Goal: Information Seeking & Learning: Learn about a topic

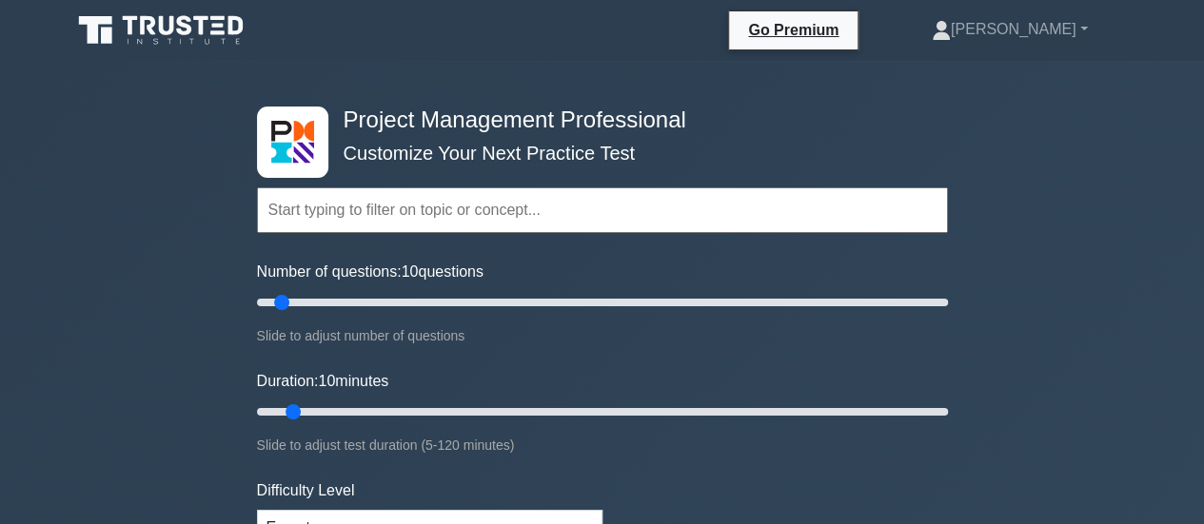
click at [428, 210] on input "text" at bounding box center [602, 210] width 691 height 46
click at [754, 129] on div "Topics Scope Management Time Management Cost Management Quality Management Risk…" at bounding box center [602, 183] width 691 height 108
click at [315, 305] on input "Number of questions: 10 questions" at bounding box center [602, 302] width 691 height 23
click at [381, 303] on input "Number of questions: 40 questions" at bounding box center [602, 302] width 691 height 23
click at [357, 298] on input "Number of questions: 40 questions" at bounding box center [602, 302] width 691 height 23
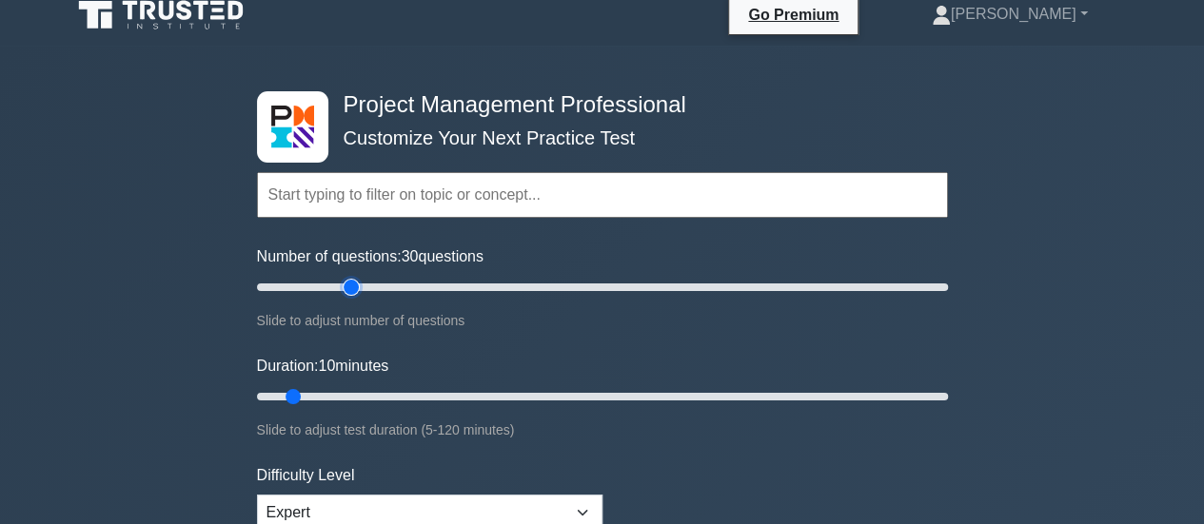
scroll to position [95, 0]
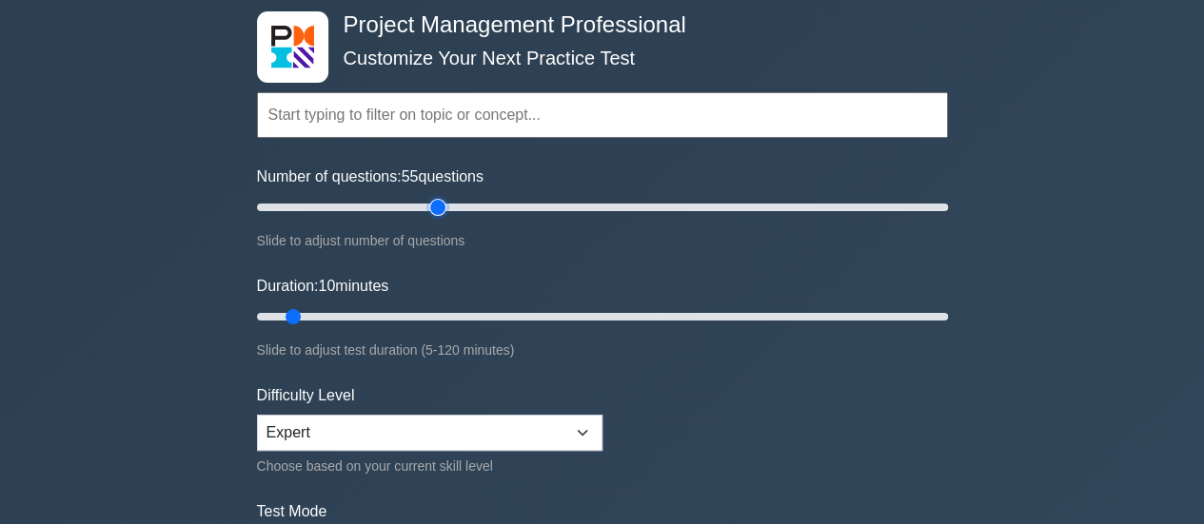
click at [428, 208] on input "Number of questions: 55 questions" at bounding box center [602, 207] width 691 height 23
click at [411, 209] on input "Number of questions: 55 questions" at bounding box center [602, 207] width 691 height 23
click at [361, 212] on input "Number of questions: 50 questions" at bounding box center [602, 207] width 691 height 23
type input "30"
click at [352, 212] on input "Number of questions: 35 questions" at bounding box center [602, 207] width 691 height 23
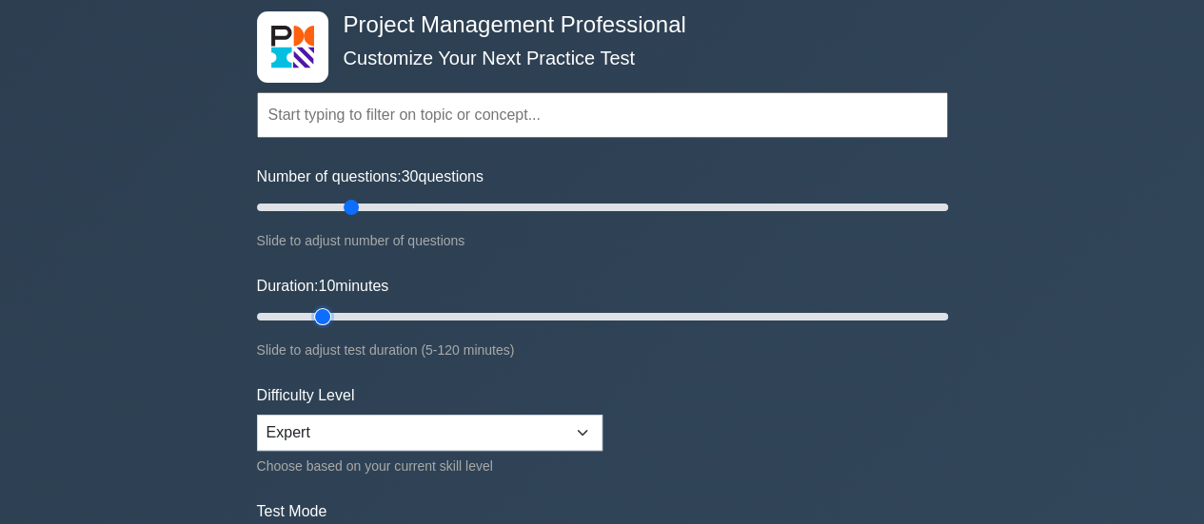
click at [336, 317] on input "Duration: 10 minutes" at bounding box center [602, 316] width 691 height 23
click at [354, 314] on input "Duration: 15 minutes" at bounding box center [602, 316] width 691 height 23
click at [373, 314] on input "Duration: 25 minutes" at bounding box center [602, 316] width 691 height 23
type input "30"
click at [407, 312] on input "Duration: 30 minutes" at bounding box center [602, 316] width 691 height 23
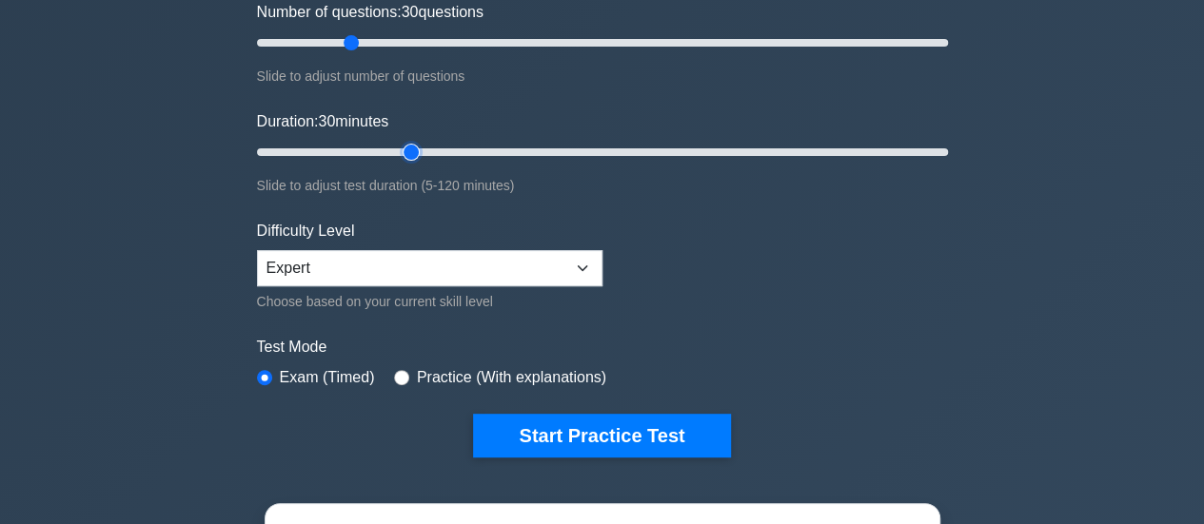
scroll to position [285, 0]
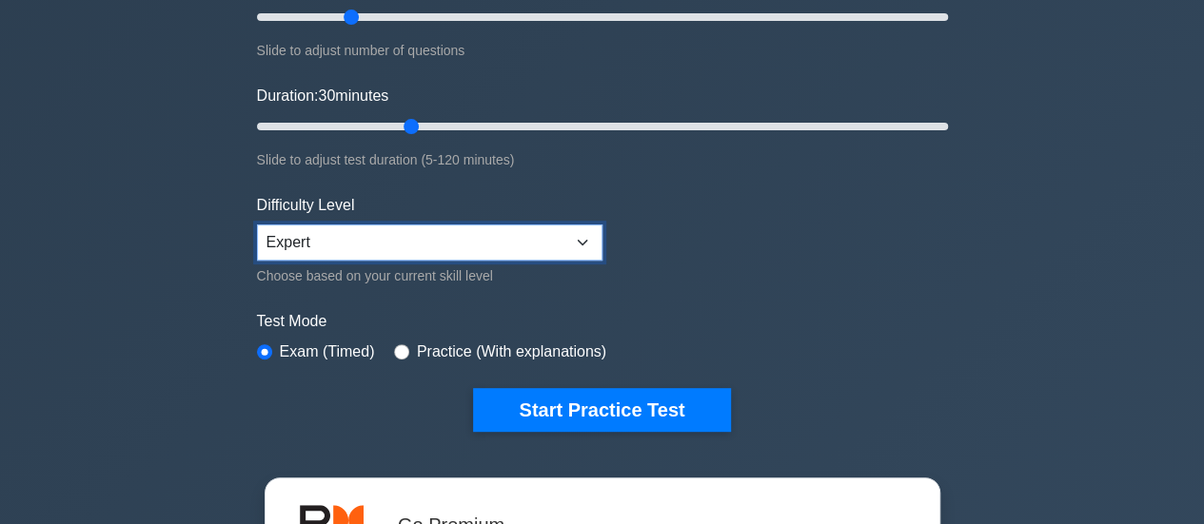
click at [577, 237] on select "Beginner Intermediate Expert" at bounding box center [429, 243] width 345 height 36
click at [577, 242] on select "Beginner Intermediate Expert" at bounding box center [429, 243] width 345 height 36
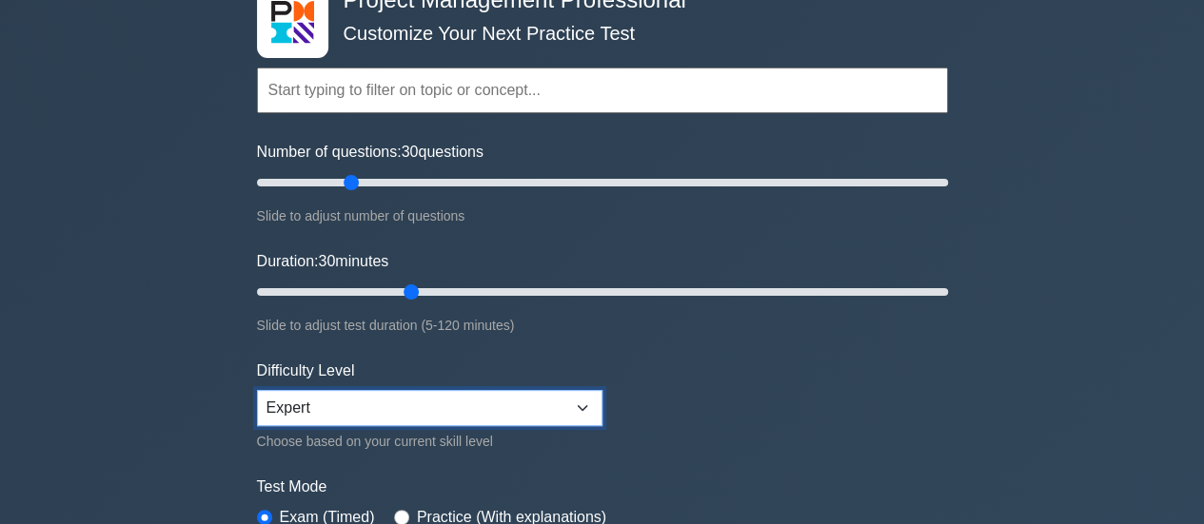
scroll to position [95, 0]
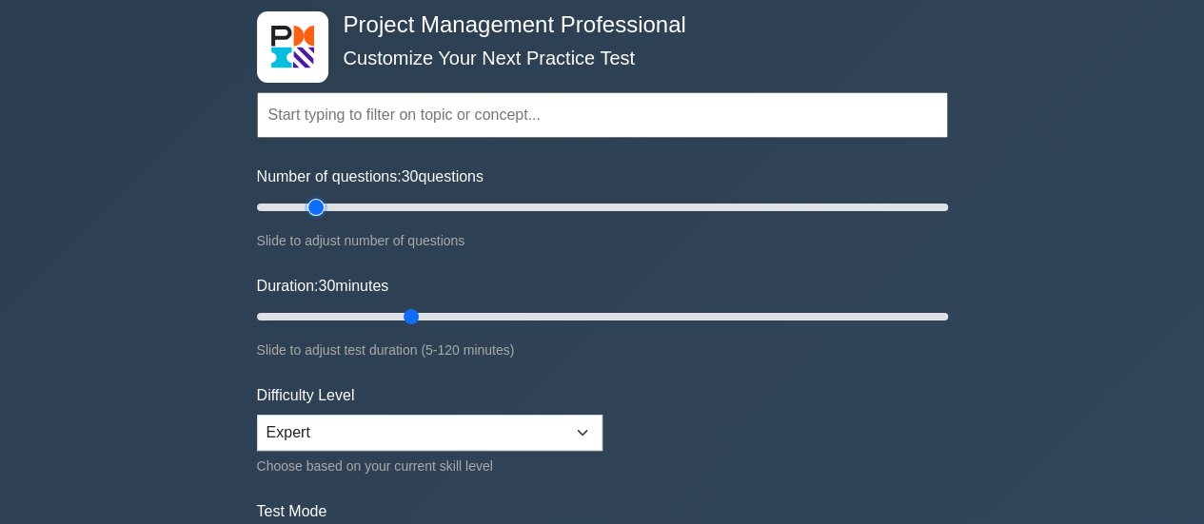
click at [316, 203] on input "Number of questions: 30 questions" at bounding box center [602, 207] width 691 height 23
type input "15"
click at [301, 206] on input "Number of questions: 20 questions" at bounding box center [602, 207] width 691 height 23
click at [369, 313] on input "Duration: 25 minutes" at bounding box center [602, 316] width 691 height 23
type input "15"
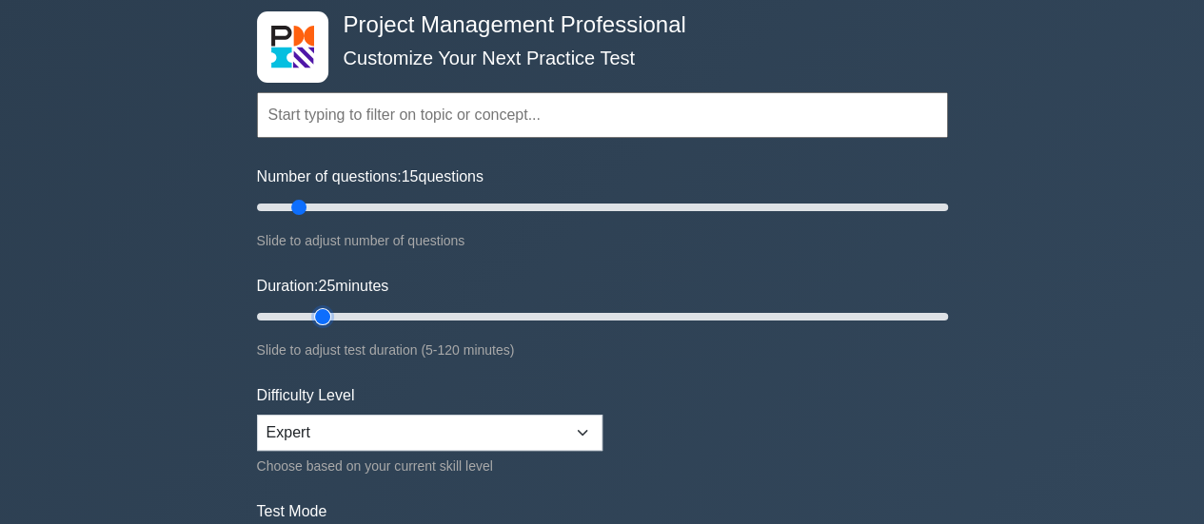
click at [337, 314] on input "Duration: 25 minutes" at bounding box center [602, 316] width 691 height 23
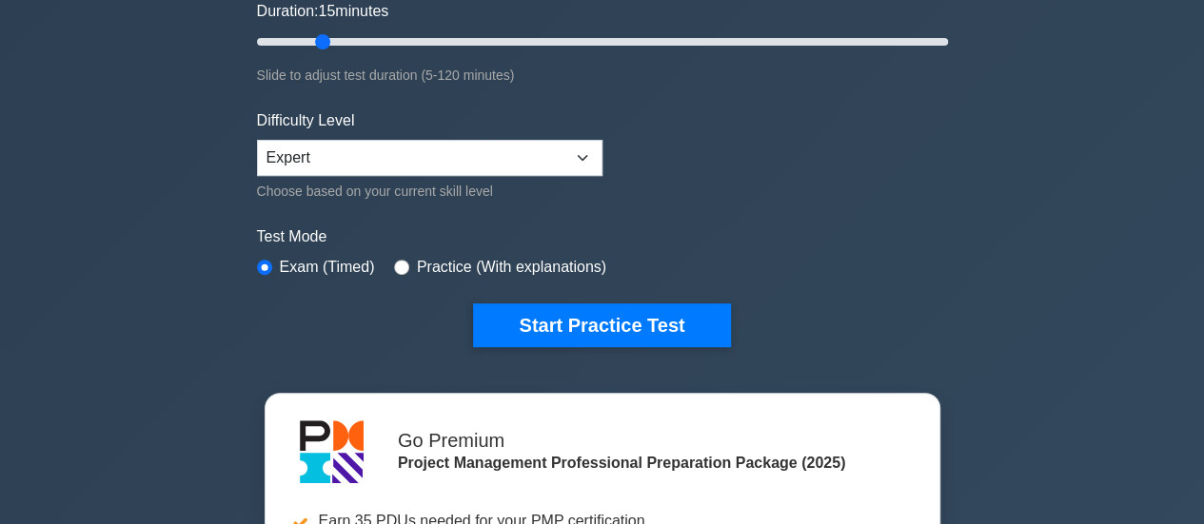
scroll to position [381, 0]
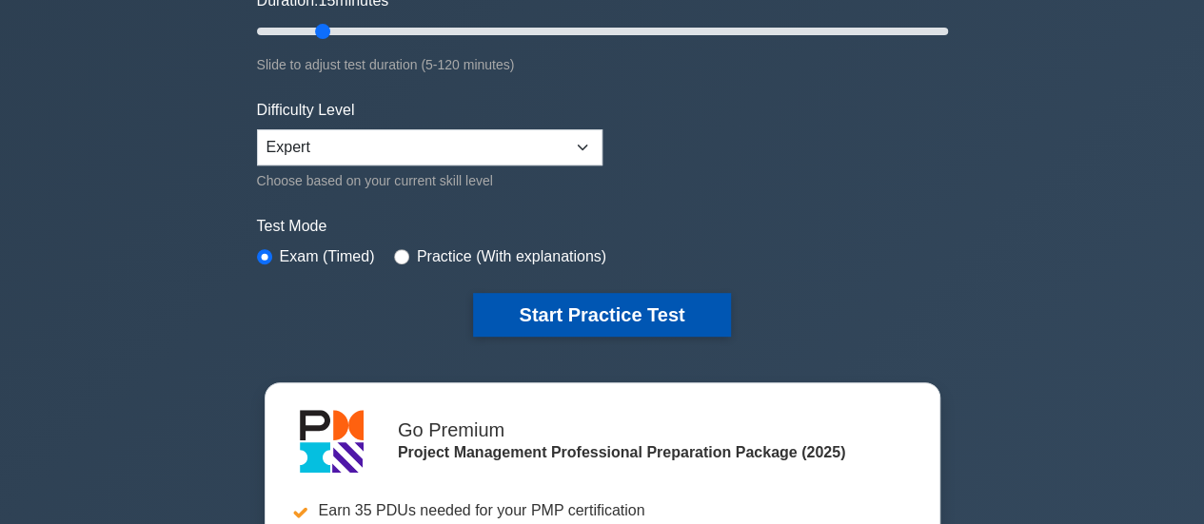
click at [599, 310] on button "Start Practice Test" at bounding box center [601, 315] width 257 height 44
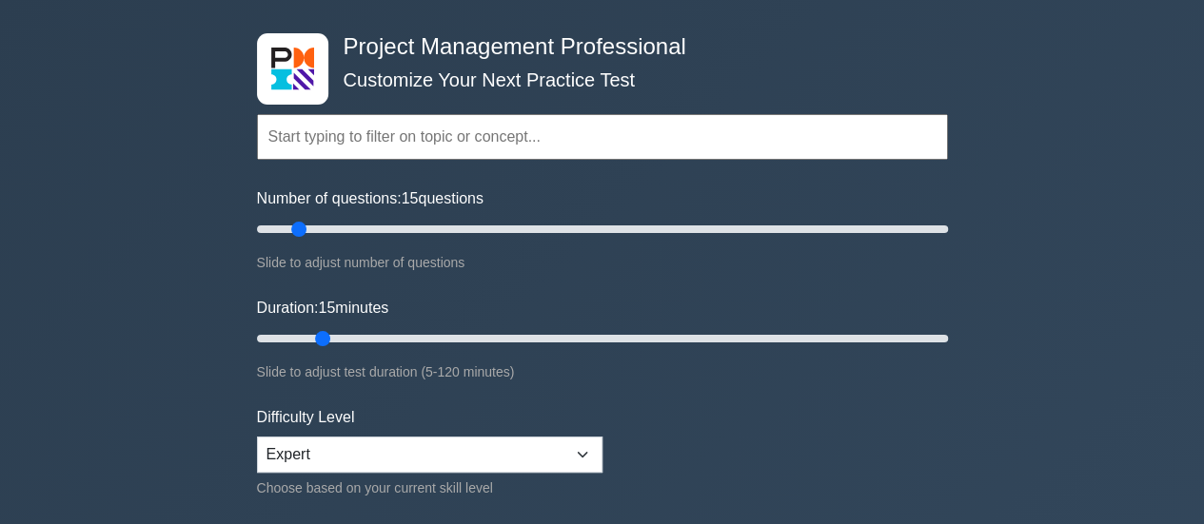
scroll to position [0, 0]
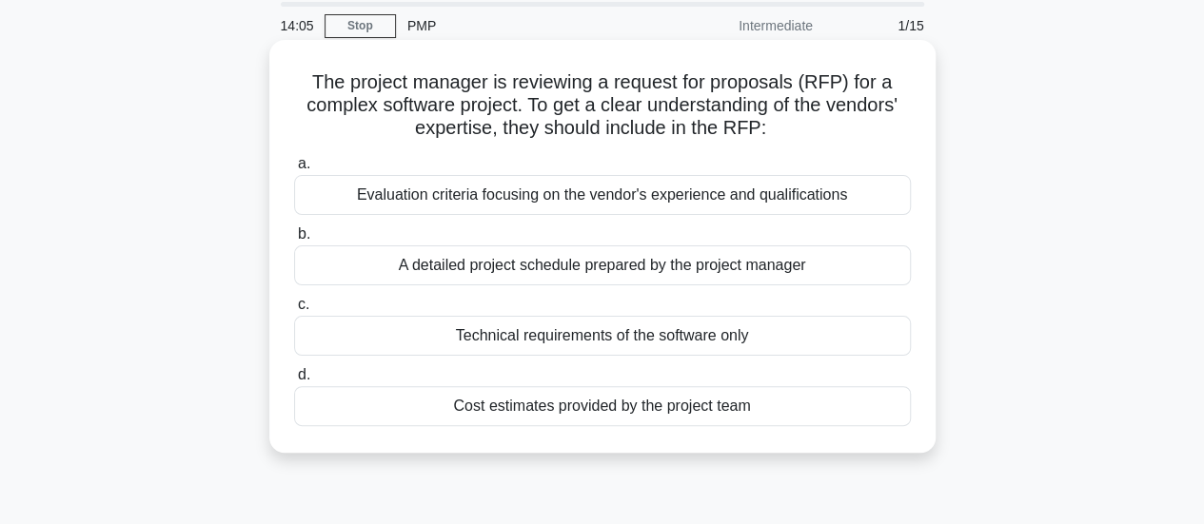
scroll to position [95, 0]
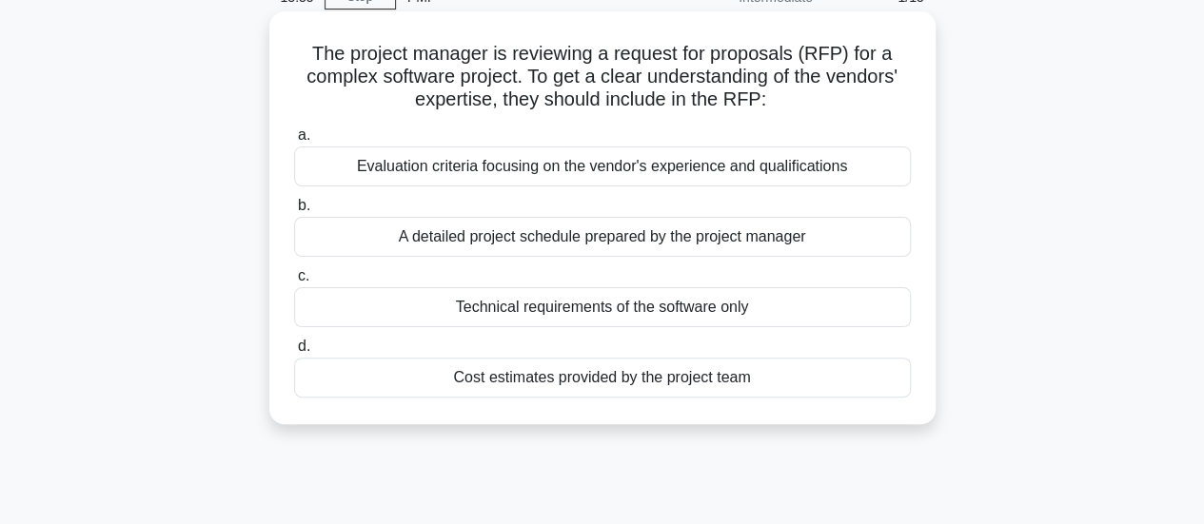
click at [571, 172] on div "Evaluation criteria focusing on the vendor's experience and qualifications" at bounding box center [602, 167] width 616 height 40
click at [294, 142] on input "a. Evaluation criteria focusing on the vendor's experience and qualifications" at bounding box center [294, 135] width 0 height 12
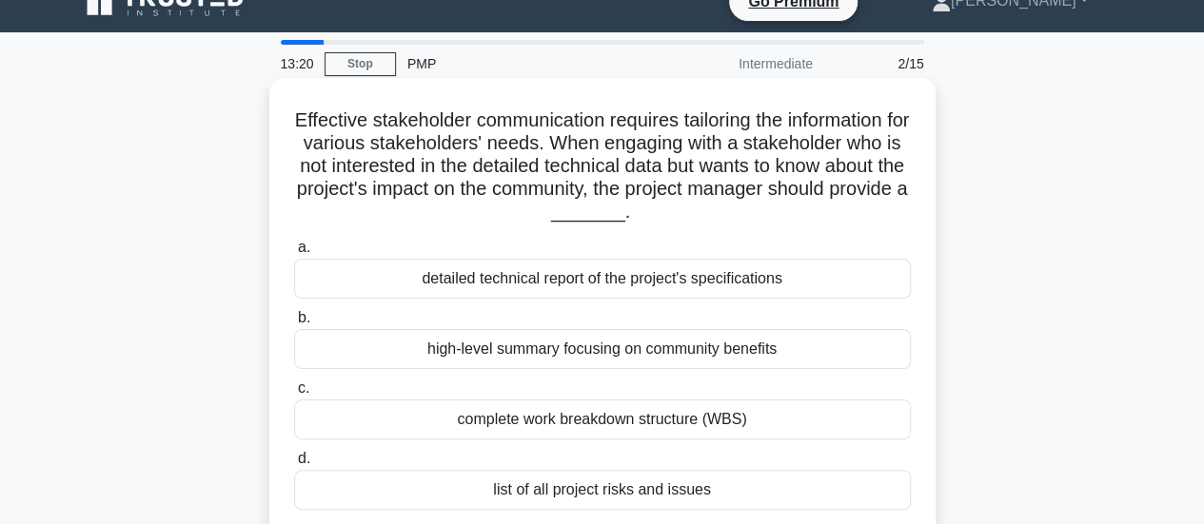
scroll to position [0, 0]
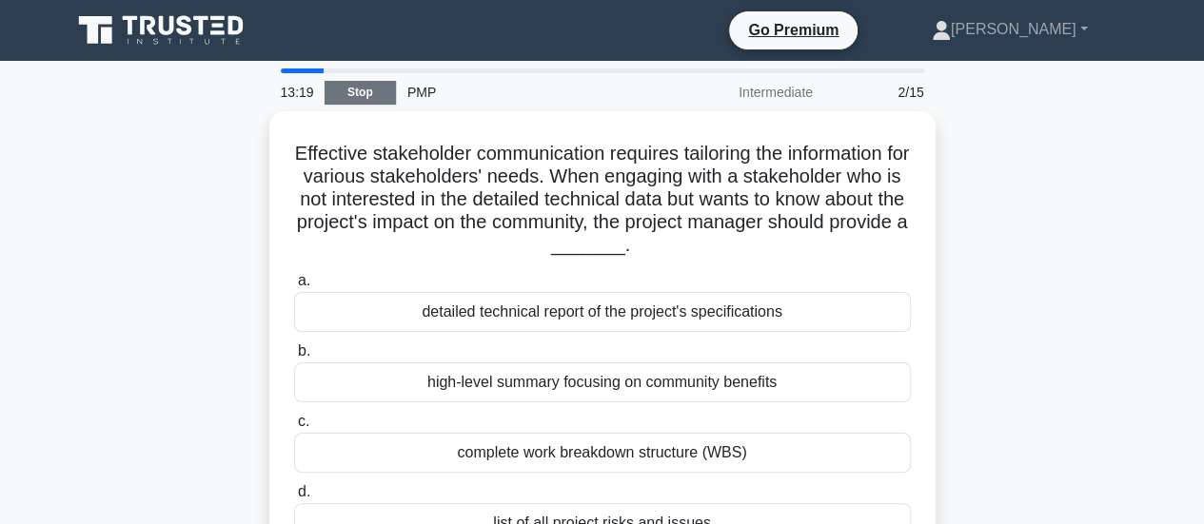
click at [341, 102] on link "Stop" at bounding box center [359, 93] width 71 height 24
